Goal: Task Accomplishment & Management: Complete application form

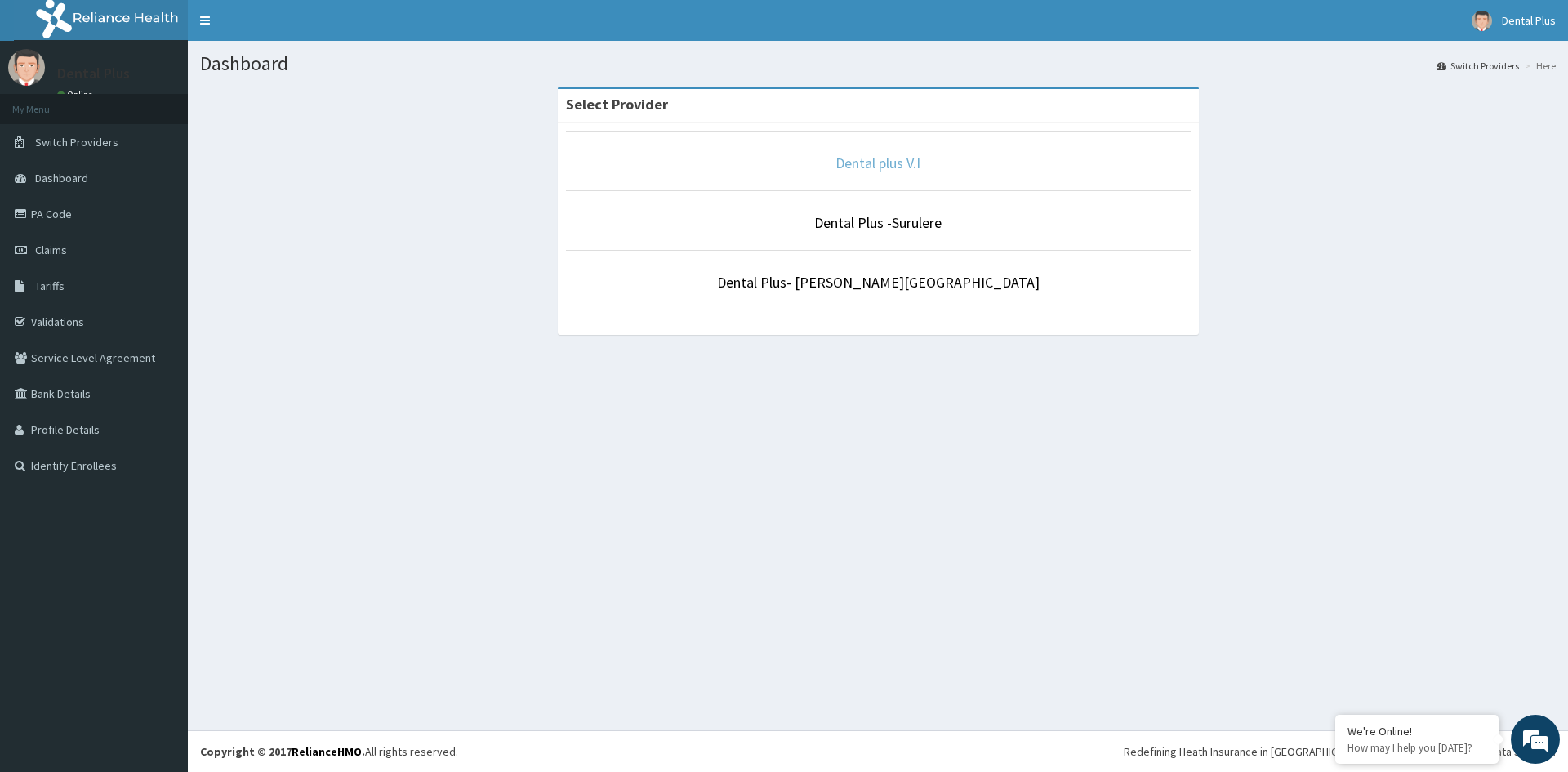
click at [855, 158] on link "Dental plus V.I" at bounding box center [877, 163] width 85 height 19
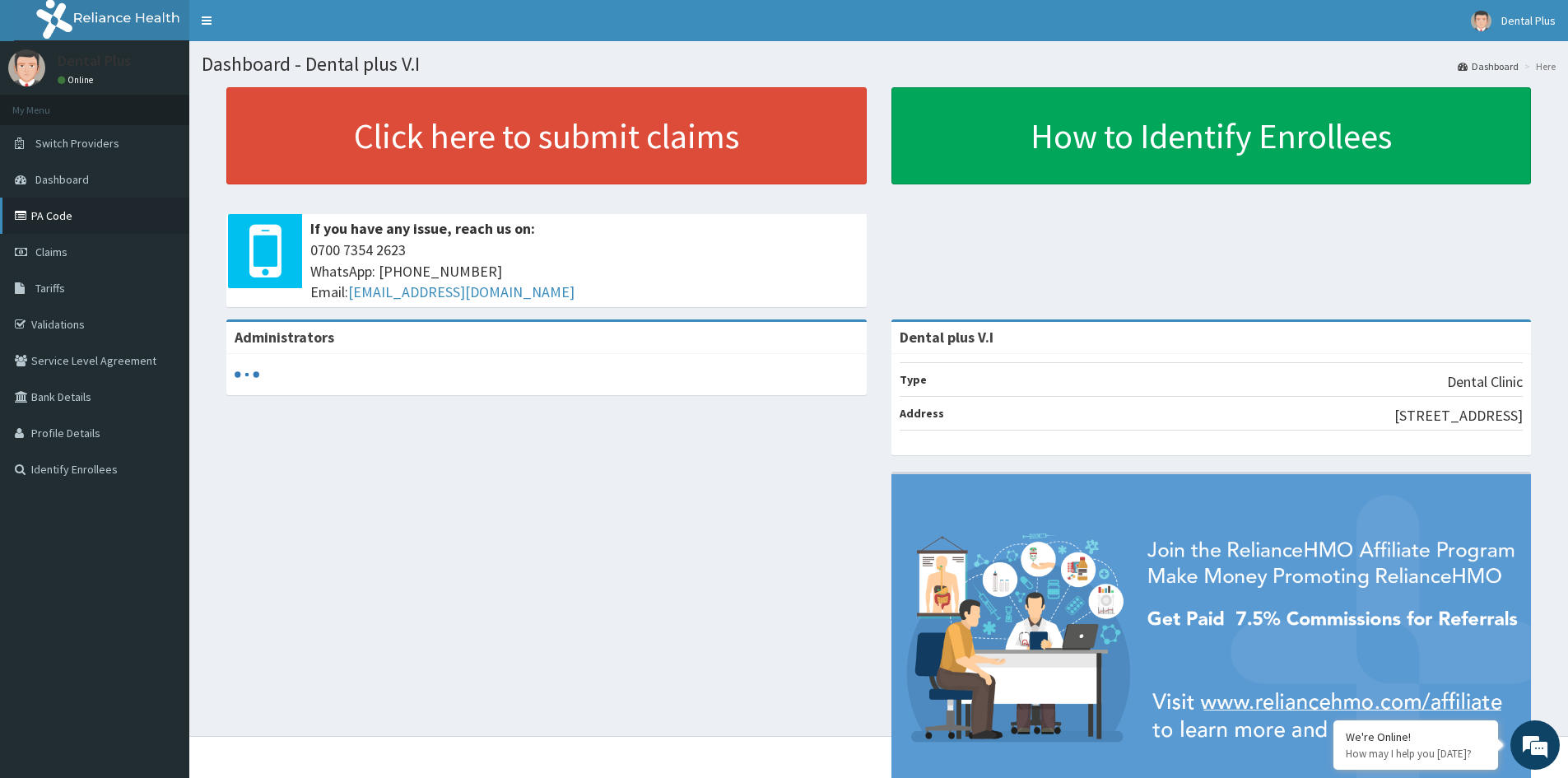
click at [77, 224] on link "PA Code" at bounding box center [94, 216] width 189 height 36
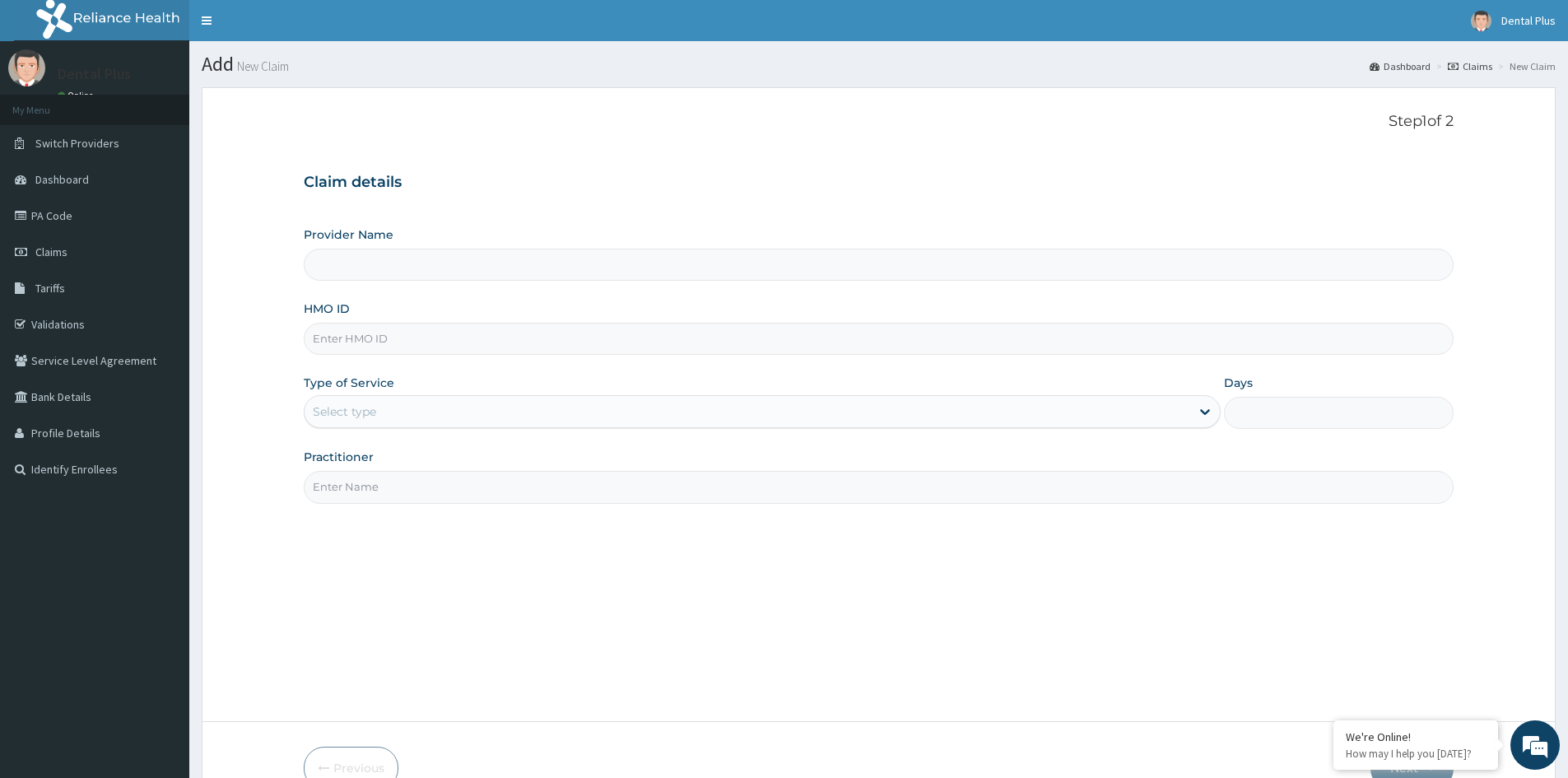
click at [351, 339] on input "HMO ID" at bounding box center [878, 339] width 1150 height 32
click at [363, 297] on div "Provider Name HMO ID Type of Service Select type Days Practitioner" at bounding box center [878, 364] width 1150 height 276
type input "Dental plus V.I"
click at [364, 344] on input "HMO ID" at bounding box center [878, 339] width 1150 height 32
type input "lld/10038/a"
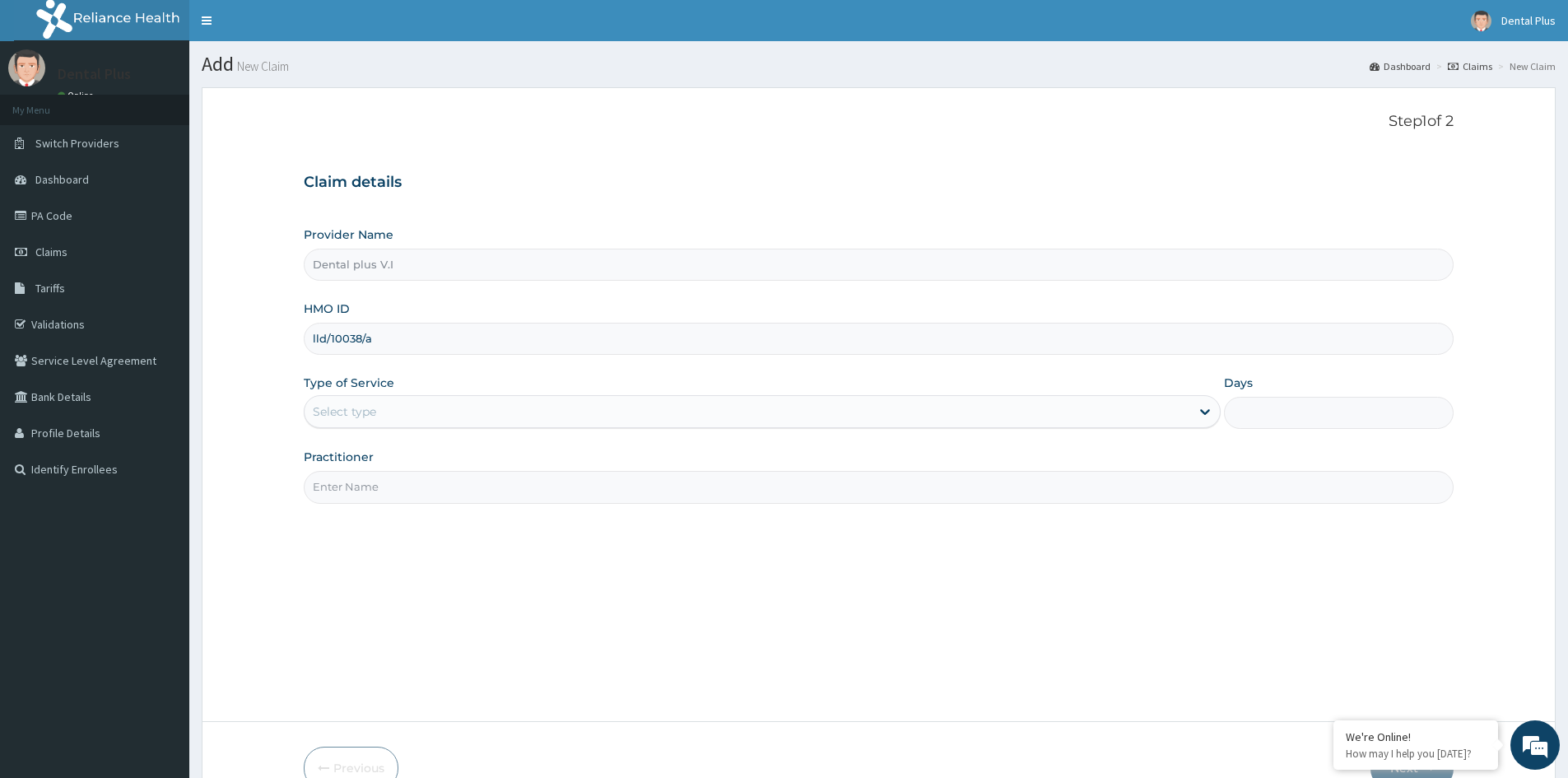
click at [420, 415] on div "Select type" at bounding box center [747, 412] width 886 height 26
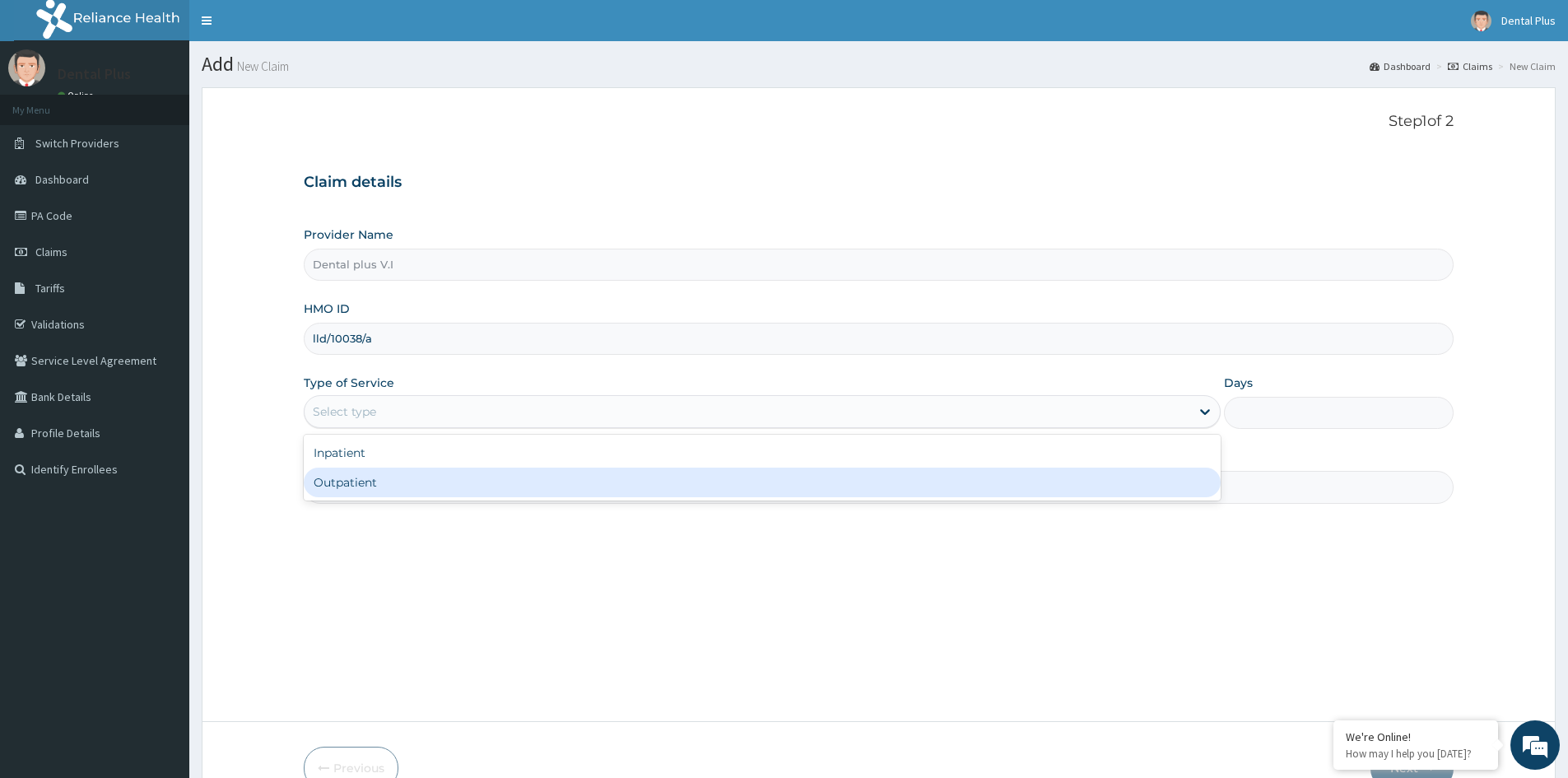
click at [369, 476] on div "Outpatient" at bounding box center [762, 482] width 917 height 30
type input "1"
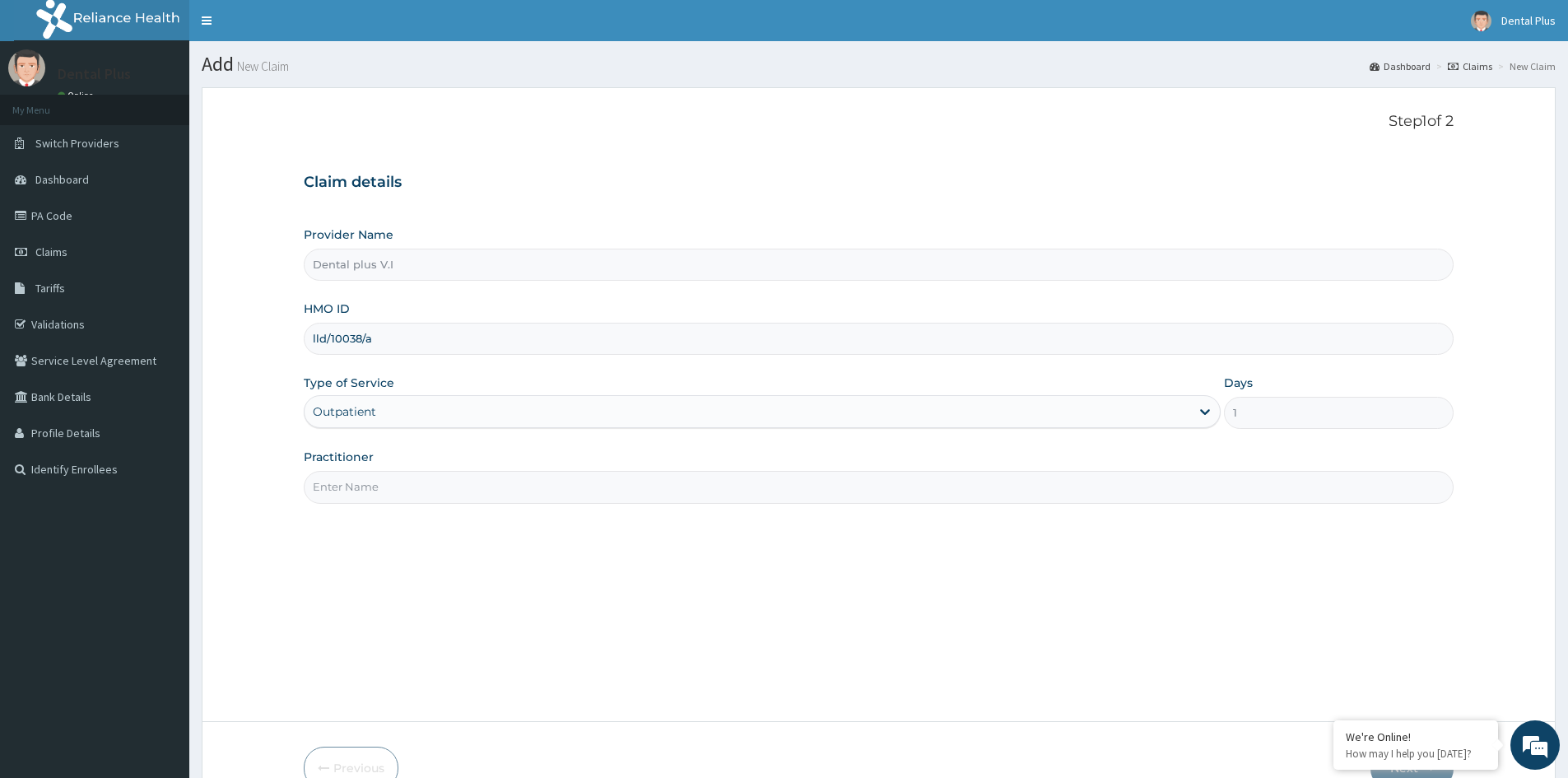
click at [407, 498] on input "Practitioner" at bounding box center [878, 487] width 1150 height 32
type input "Dr Elumaro"
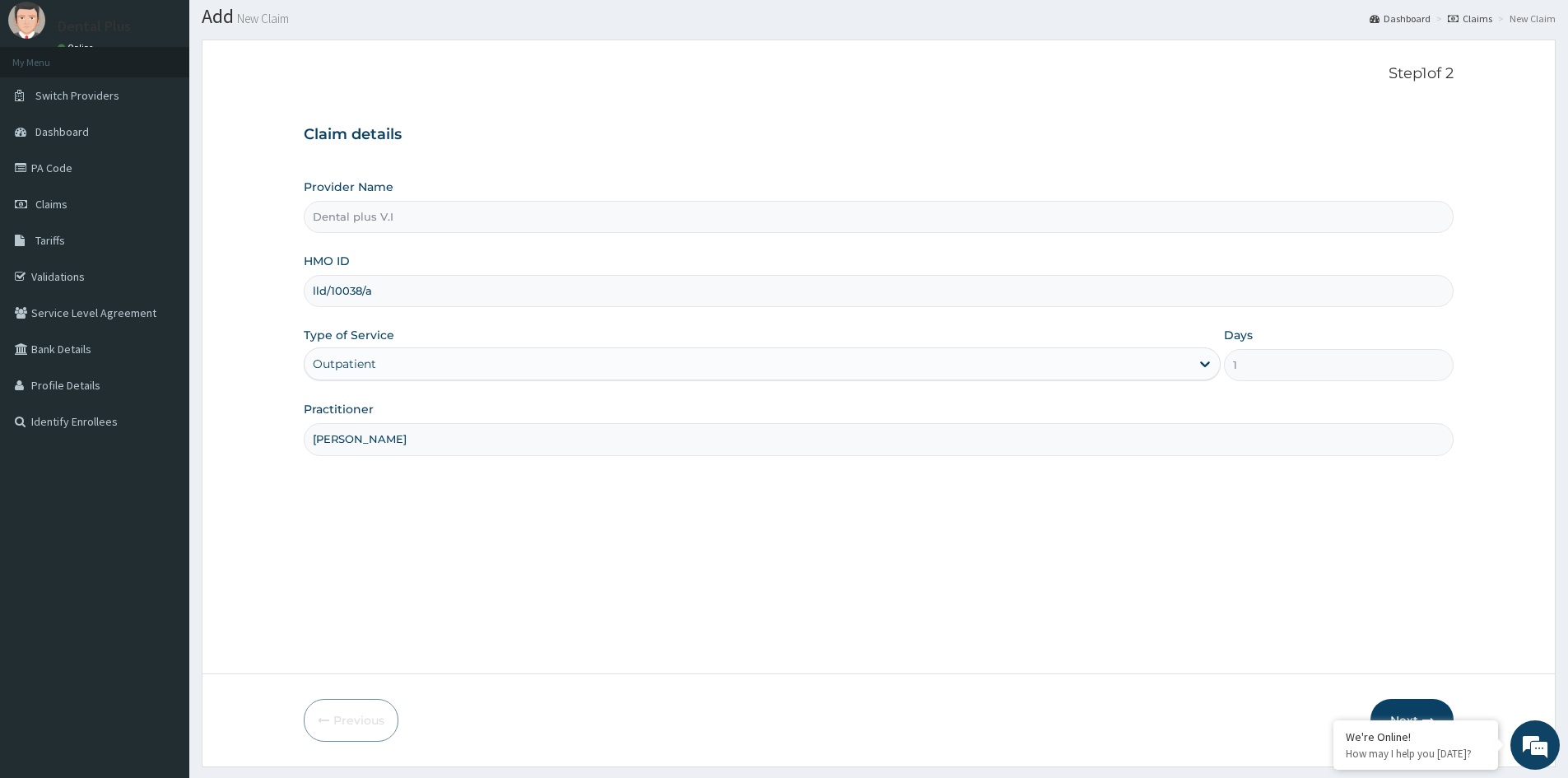
scroll to position [92, 0]
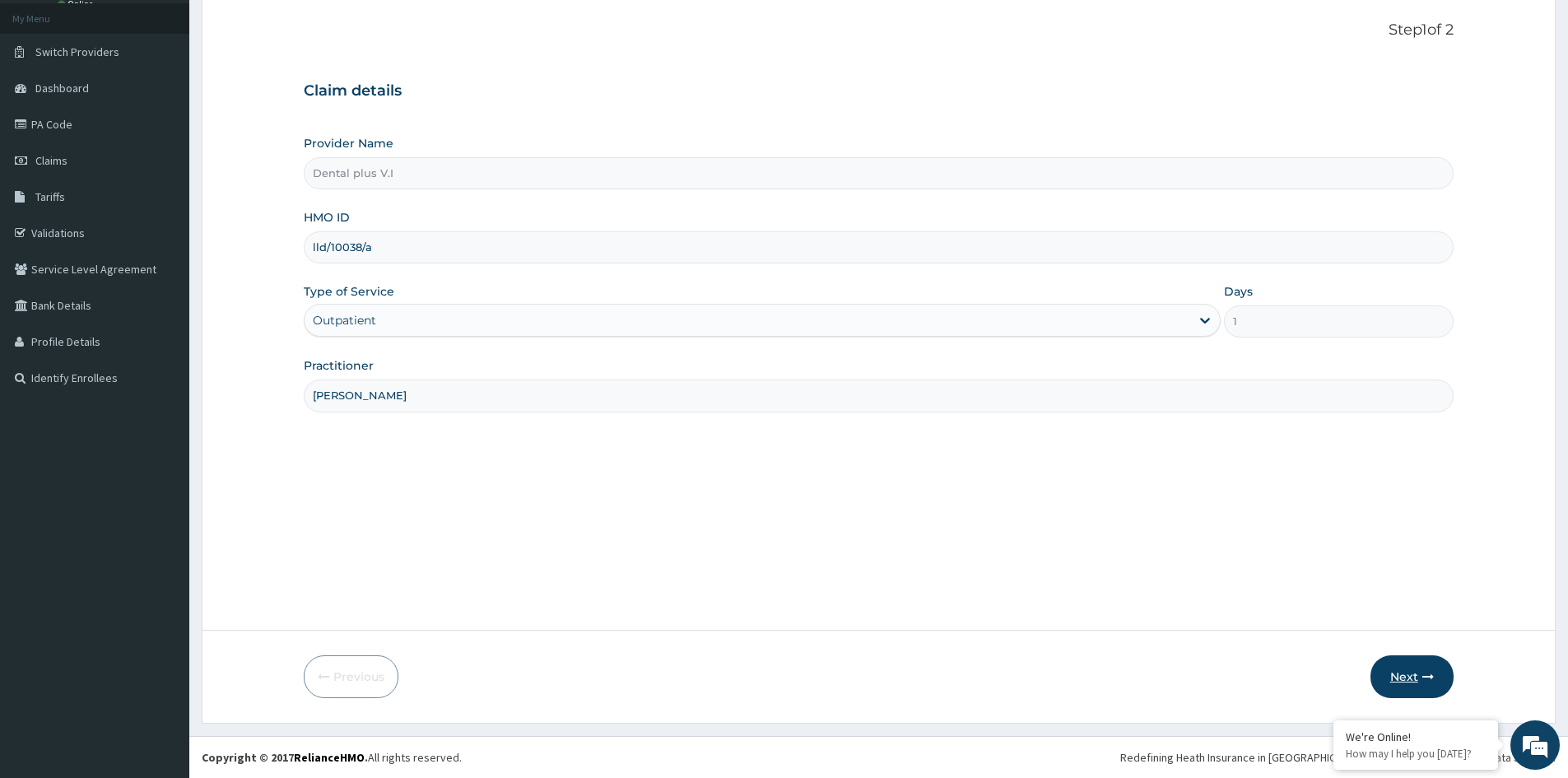
click at [1412, 679] on button "Next" at bounding box center [1412, 677] width 83 height 43
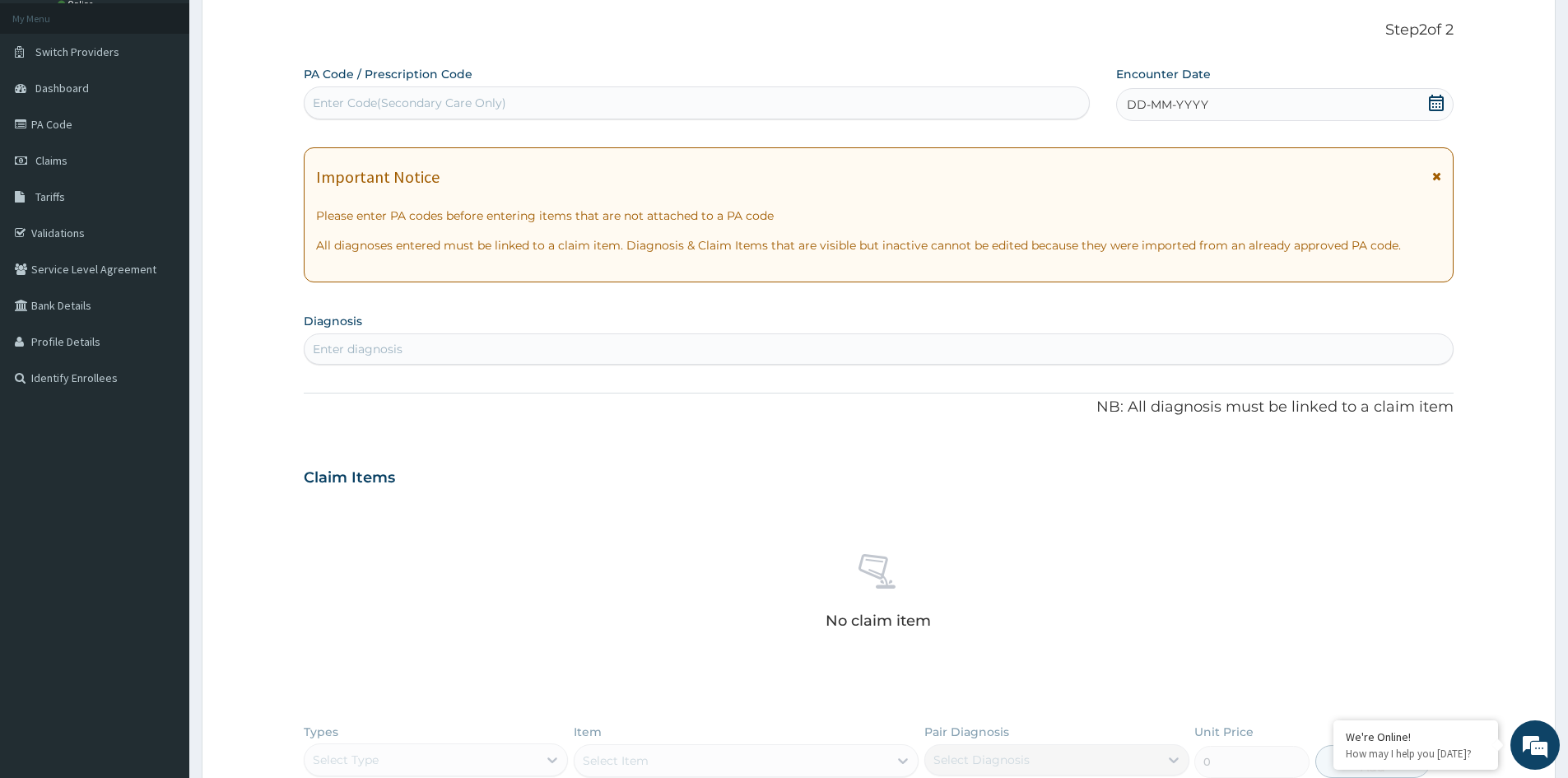
click at [407, 91] on div "Enter Code(Secondary Care Only)" at bounding box center [697, 103] width 785 height 26
type input "PA/C775AB"
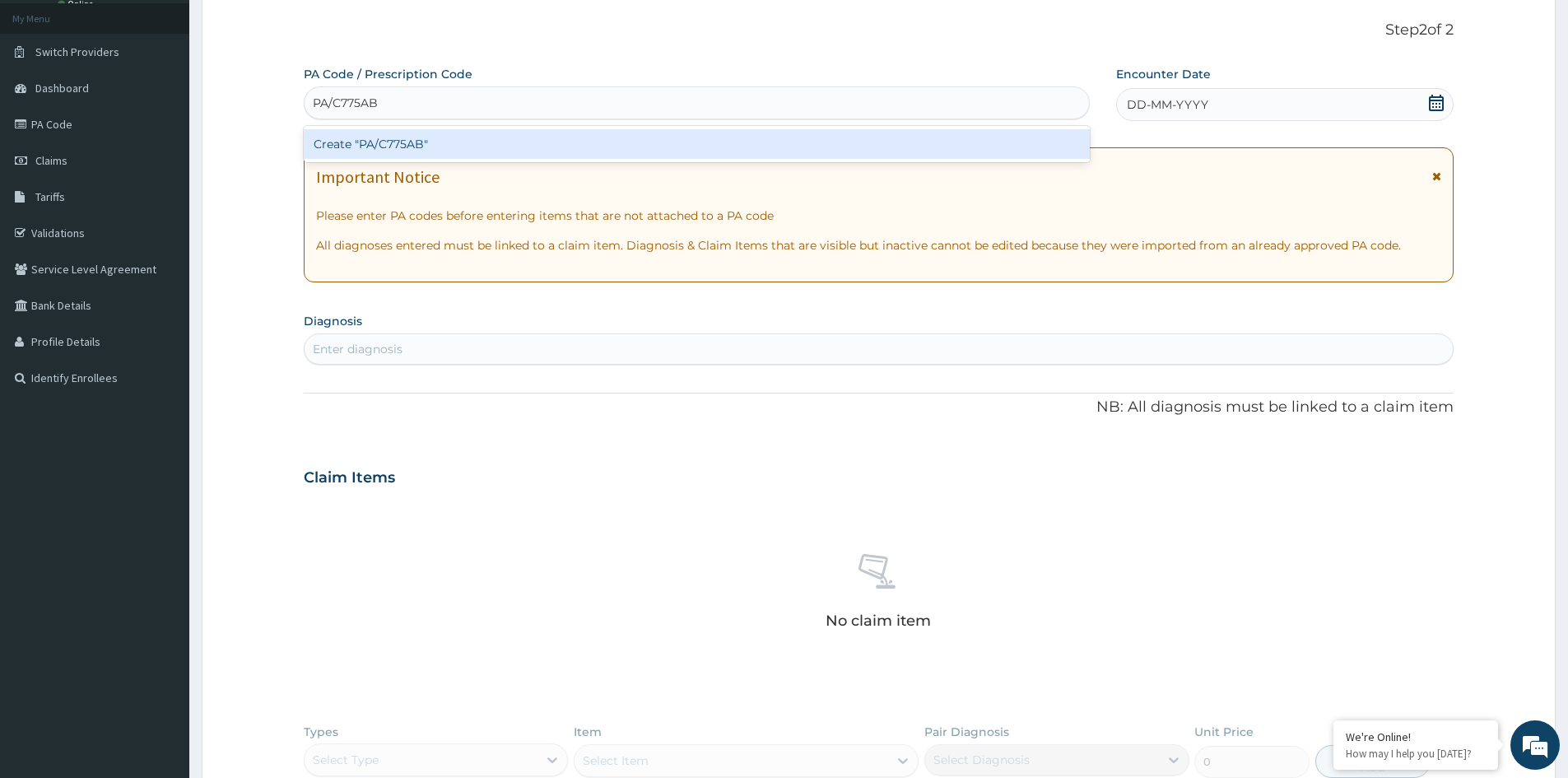
click at [417, 150] on div "Create "PA/C775AB"" at bounding box center [697, 144] width 787 height 30
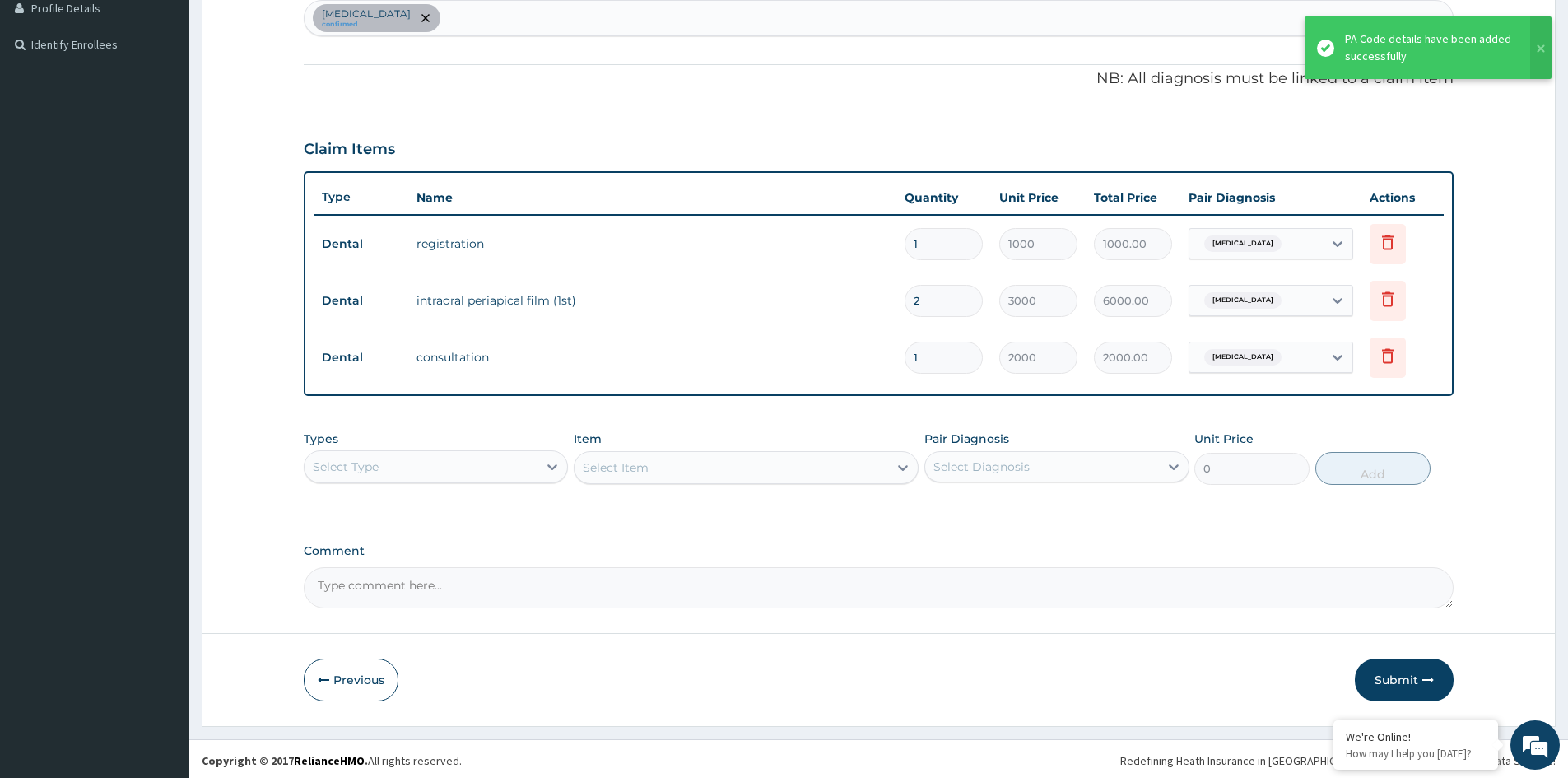
scroll to position [429, 0]
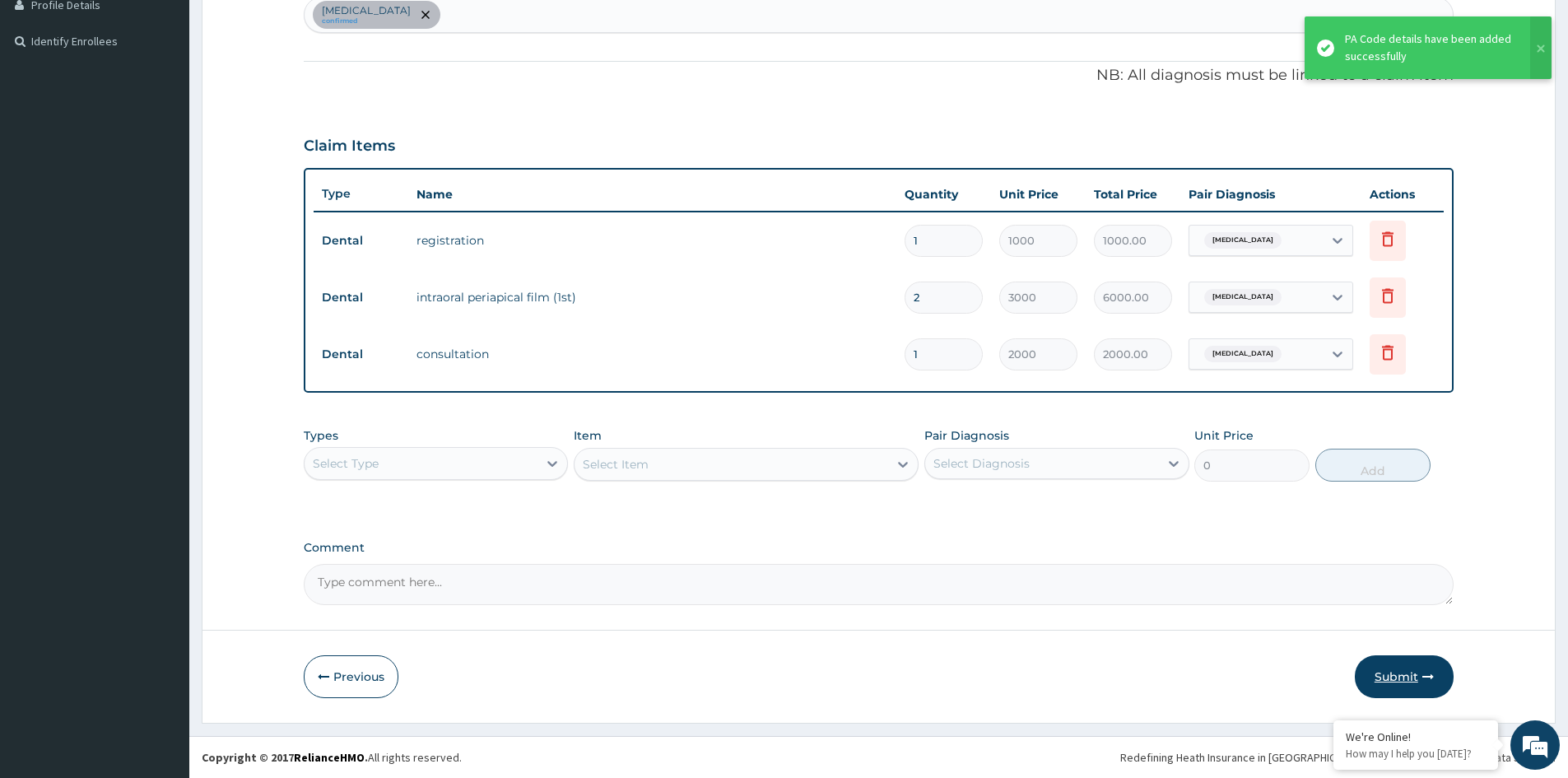
click at [1396, 672] on button "Submit" at bounding box center [1404, 677] width 99 height 43
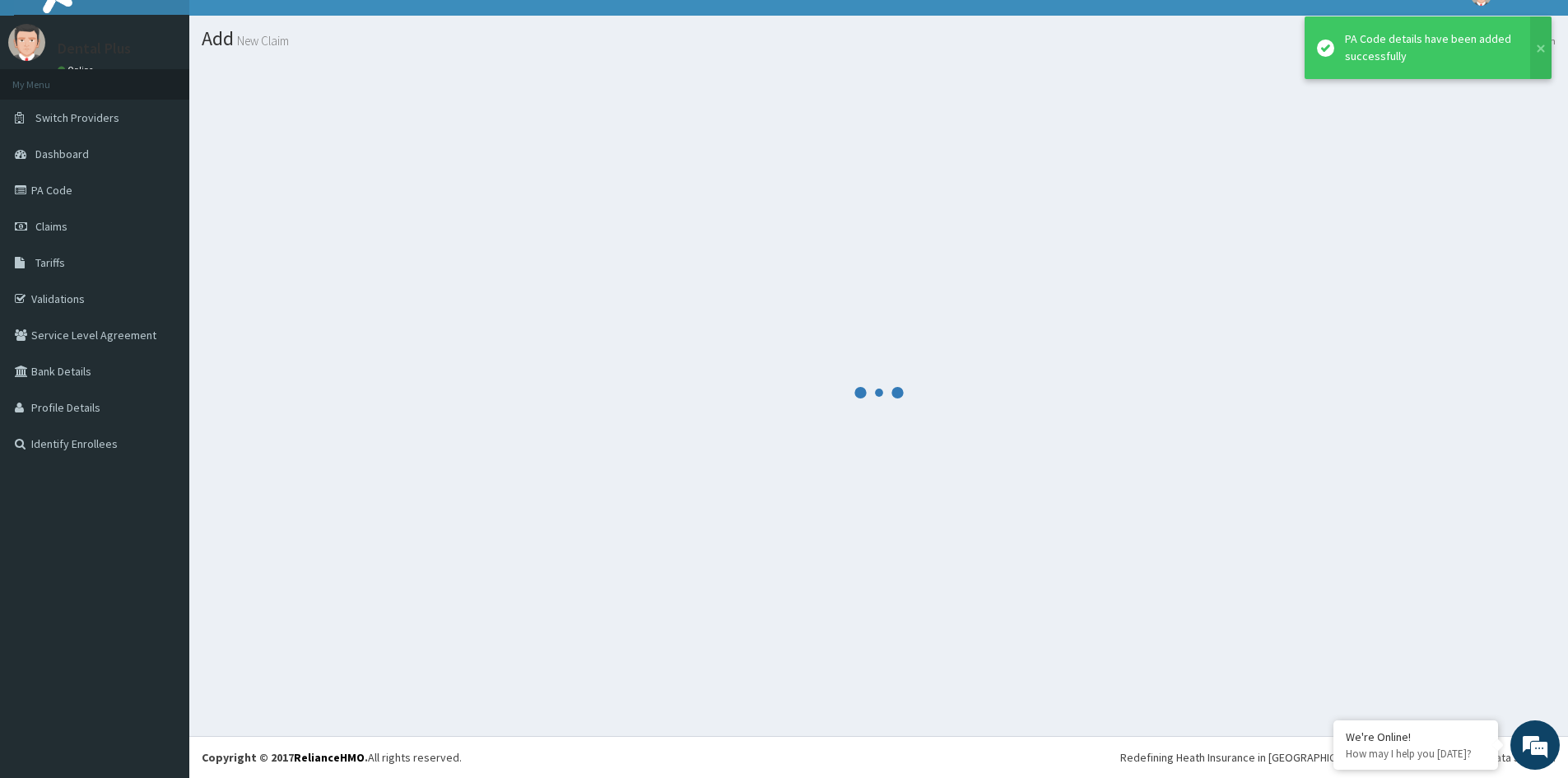
scroll to position [26, 0]
